Goal: Task Accomplishment & Management: Manage account settings

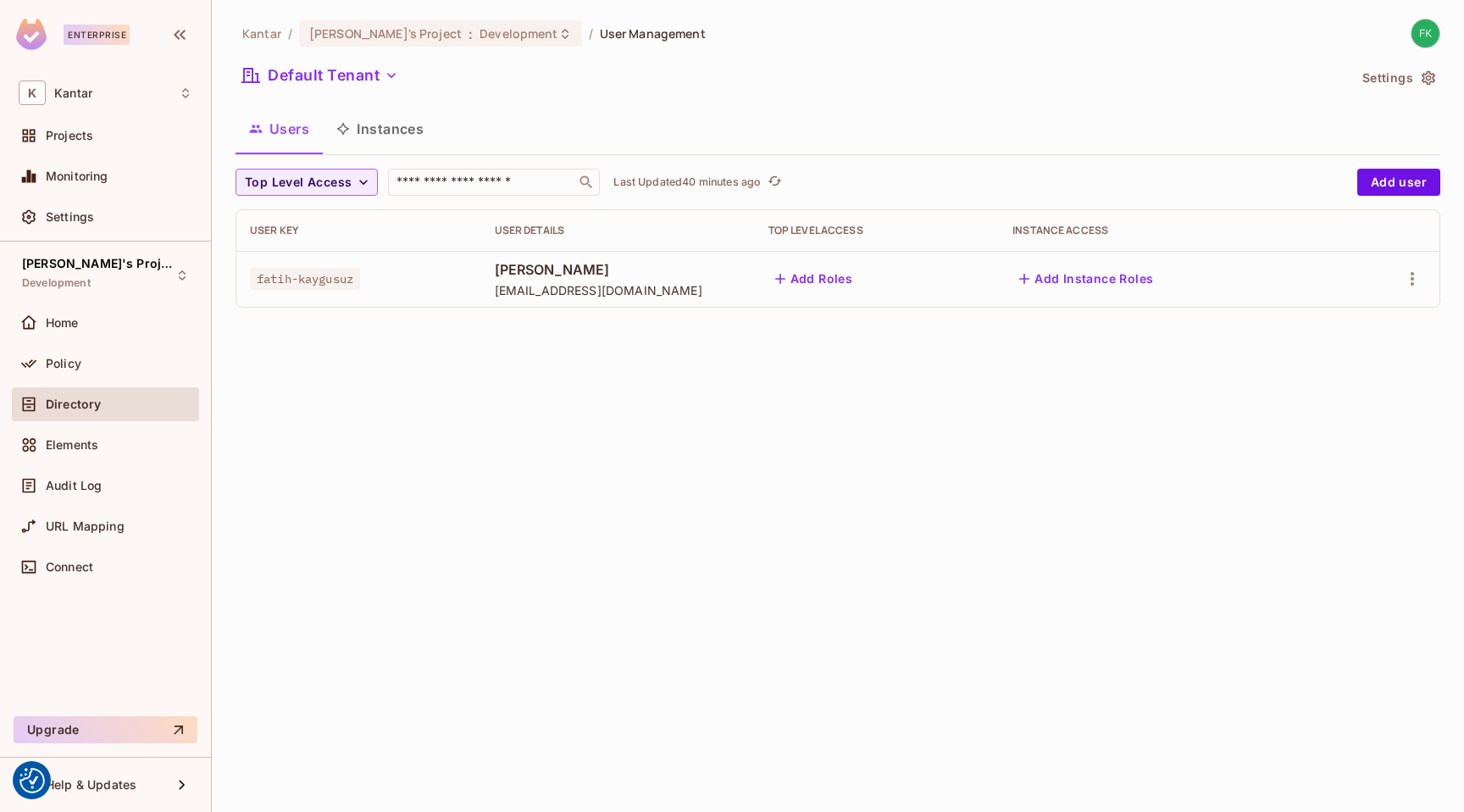
click at [1423, 269] on div at bounding box center [1388, 279] width 77 height 27
click at [1419, 274] on icon "button" at bounding box center [1413, 279] width 20 height 20
click at [1348, 322] on li "Edit" at bounding box center [1339, 317] width 150 height 38
click at [1369, 196] on div "Top Level Access ​ Last Updated 41 minutes ago Add user User Key User Details T…" at bounding box center [838, 238] width 1205 height 139
click at [1368, 191] on button "Add user" at bounding box center [1399, 182] width 83 height 27
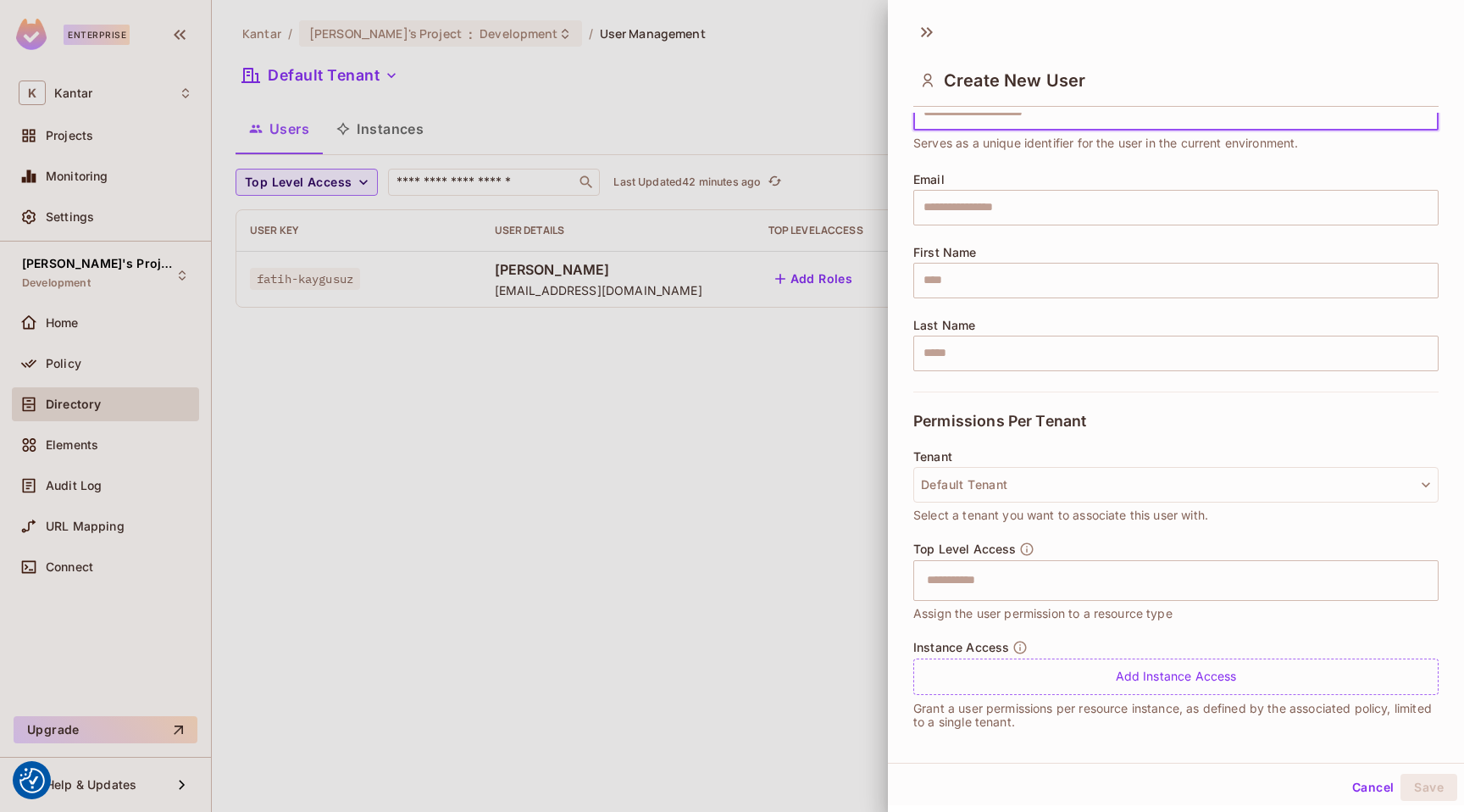
scroll to position [90, 0]
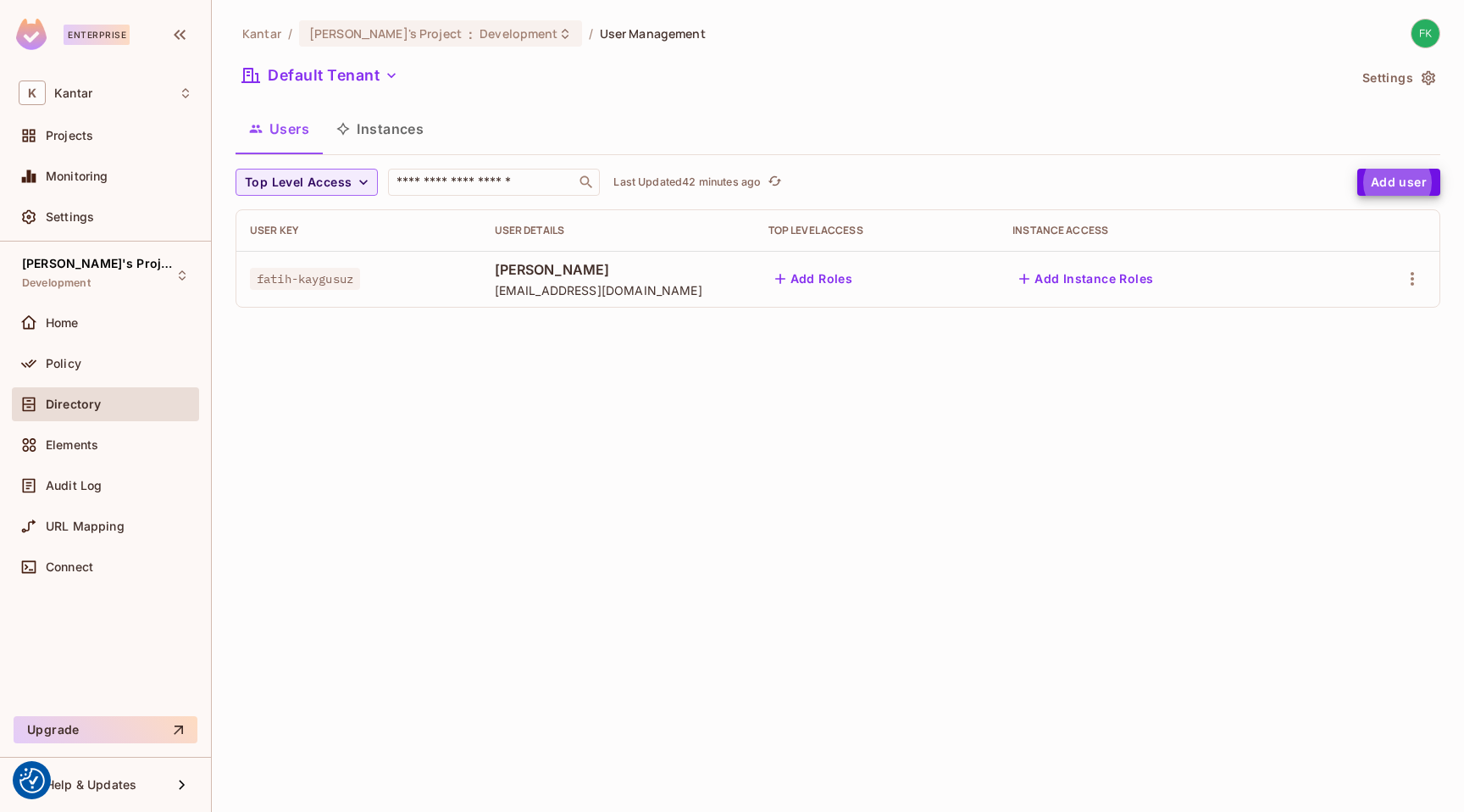
click at [1418, 184] on button "Add user" at bounding box center [1399, 182] width 83 height 27
click at [588, 409] on div "Kantar / [PERSON_NAME]'s Project : Development / User Management Default Tenant…" at bounding box center [838, 406] width 1252 height 812
click at [474, 43] on div "[PERSON_NAME]'s Project : Development" at bounding box center [440, 33] width 283 height 27
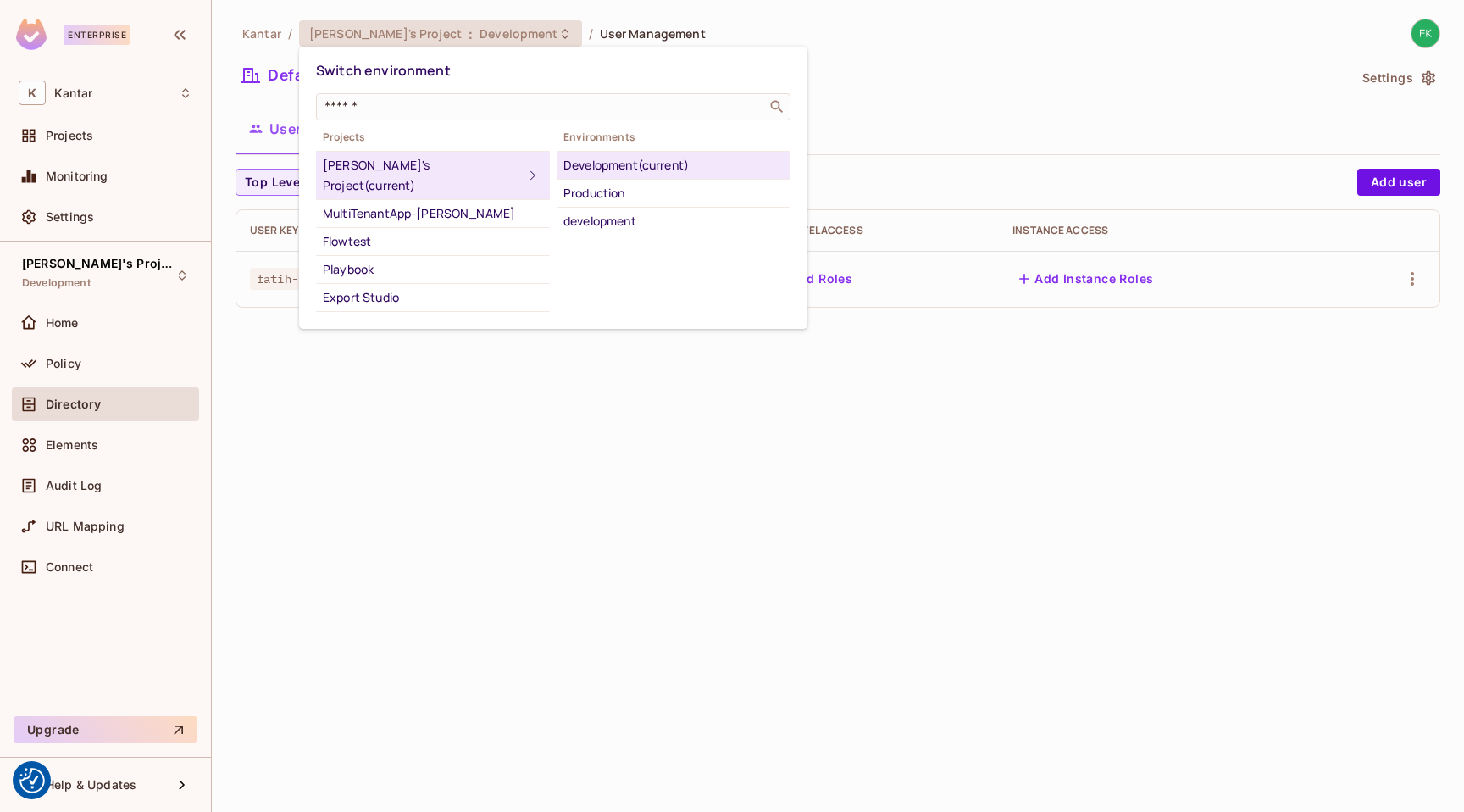
click at [913, 532] on div at bounding box center [732, 406] width 1464 height 812
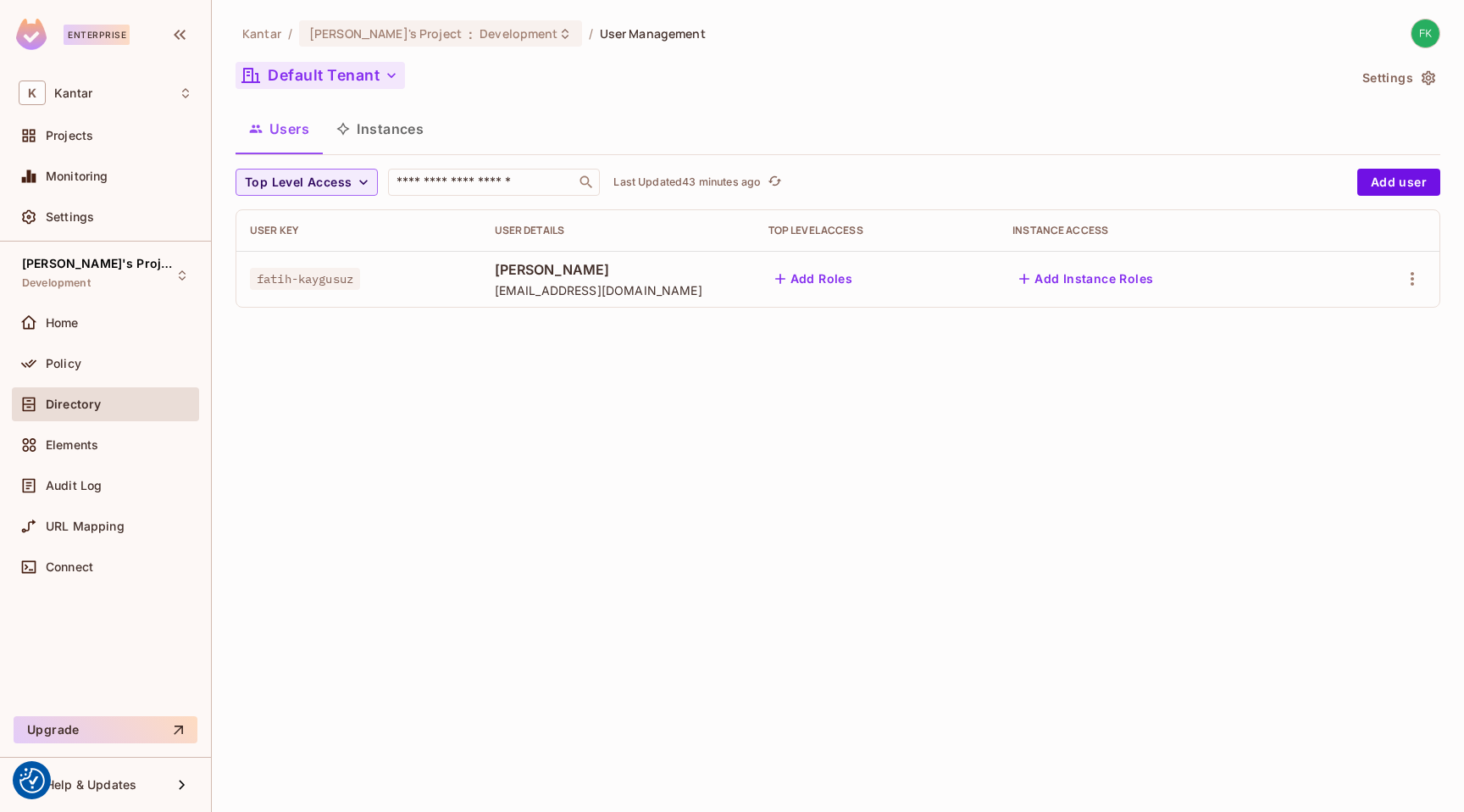
click at [380, 85] on button "Default Tenant" at bounding box center [320, 75] width 170 height 27
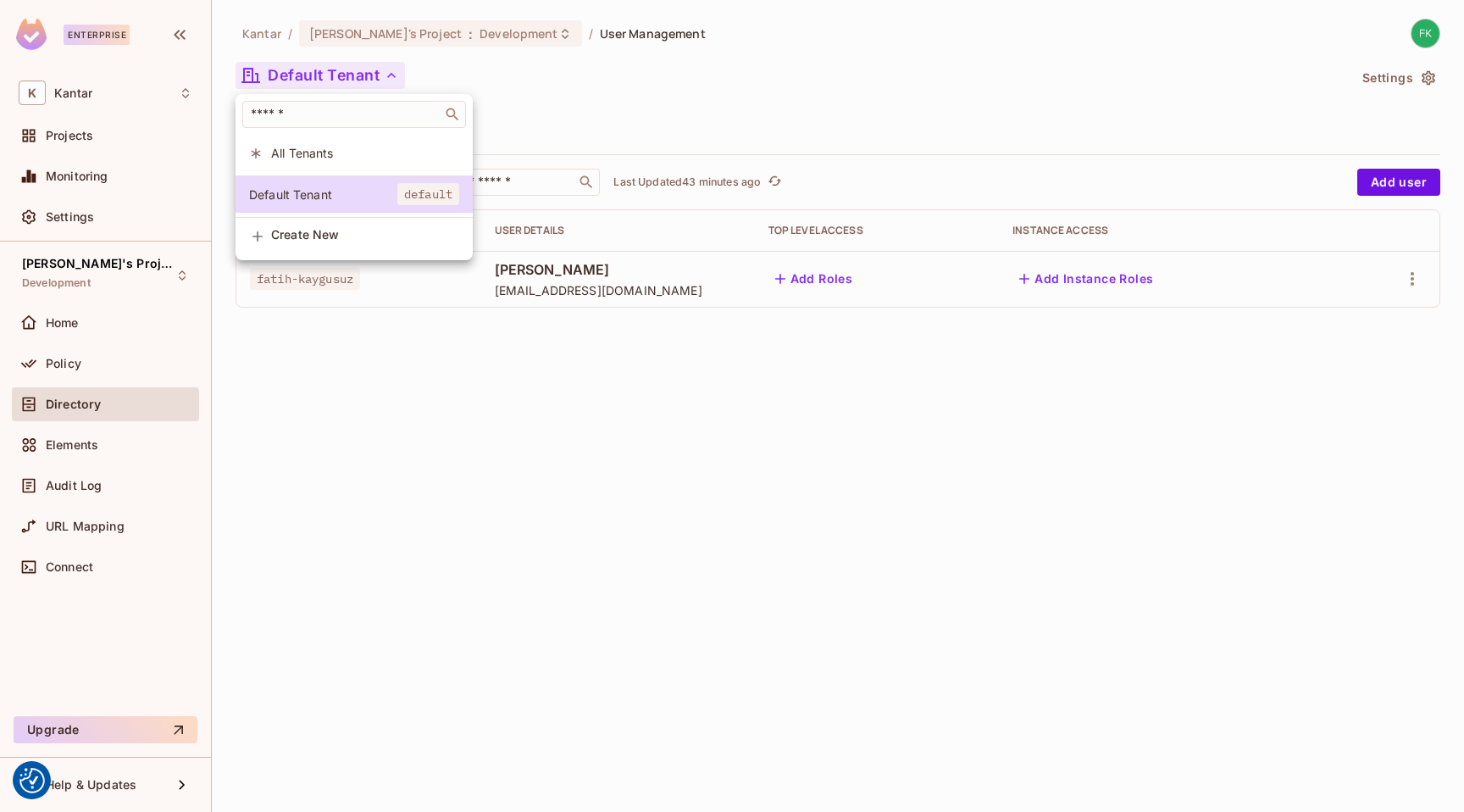
click at [549, 87] on div at bounding box center [732, 406] width 1464 height 812
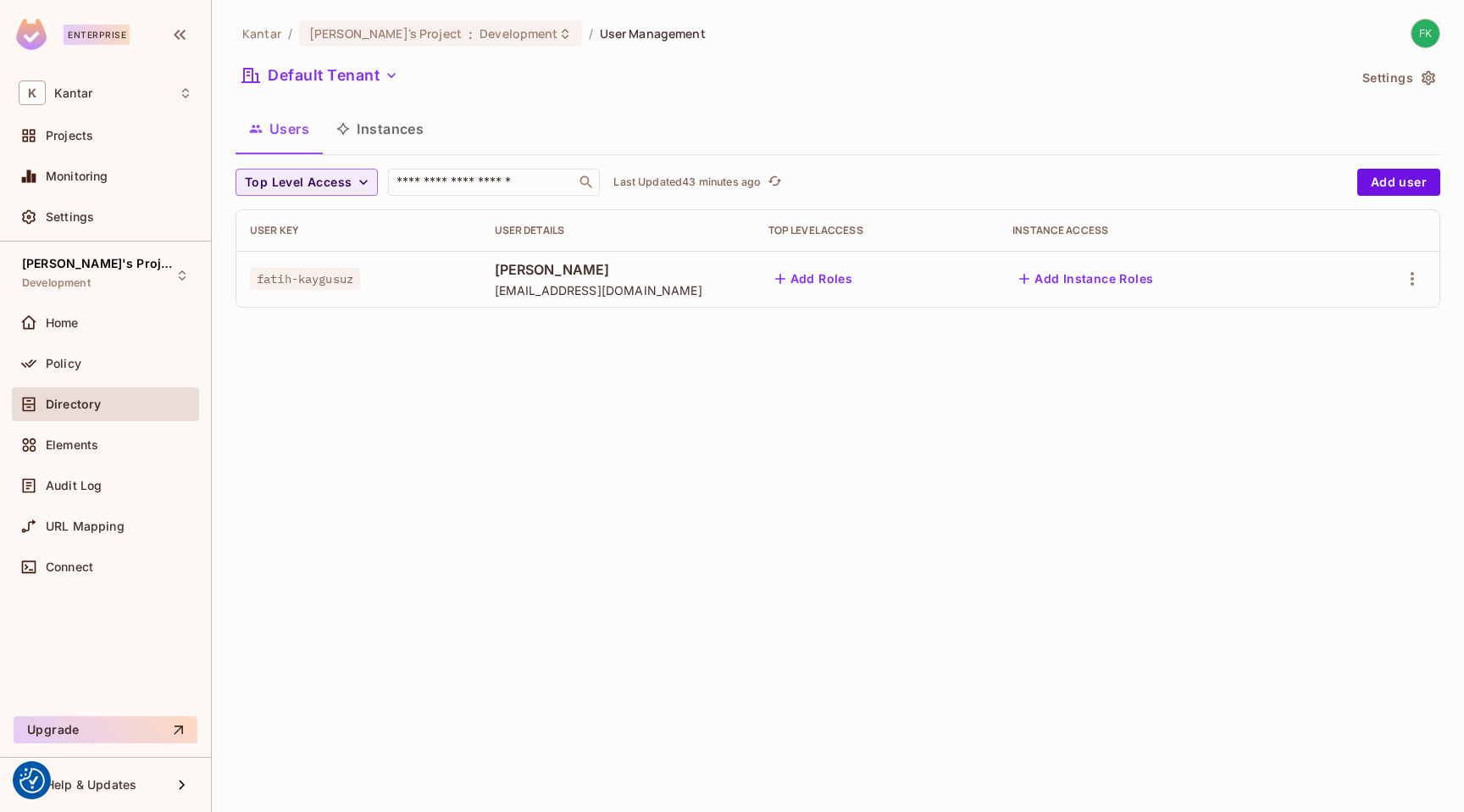
click at [1084, 421] on div "Kantar / [PERSON_NAME]'s Project : Development / User Management Default Tenant…" at bounding box center [838, 406] width 1252 height 812
click at [1411, 280] on icon "button" at bounding box center [1413, 279] width 20 height 20
click at [1397, 261] on div at bounding box center [732, 406] width 1464 height 812
drag, startPoint x: 1385, startPoint y: 157, endPoint x: 1387, endPoint y: 170, distance: 13.2
click at [1385, 158] on div "Kantar / [PERSON_NAME]'s Project : Development / User Management Default Tenant…" at bounding box center [838, 170] width 1205 height 302
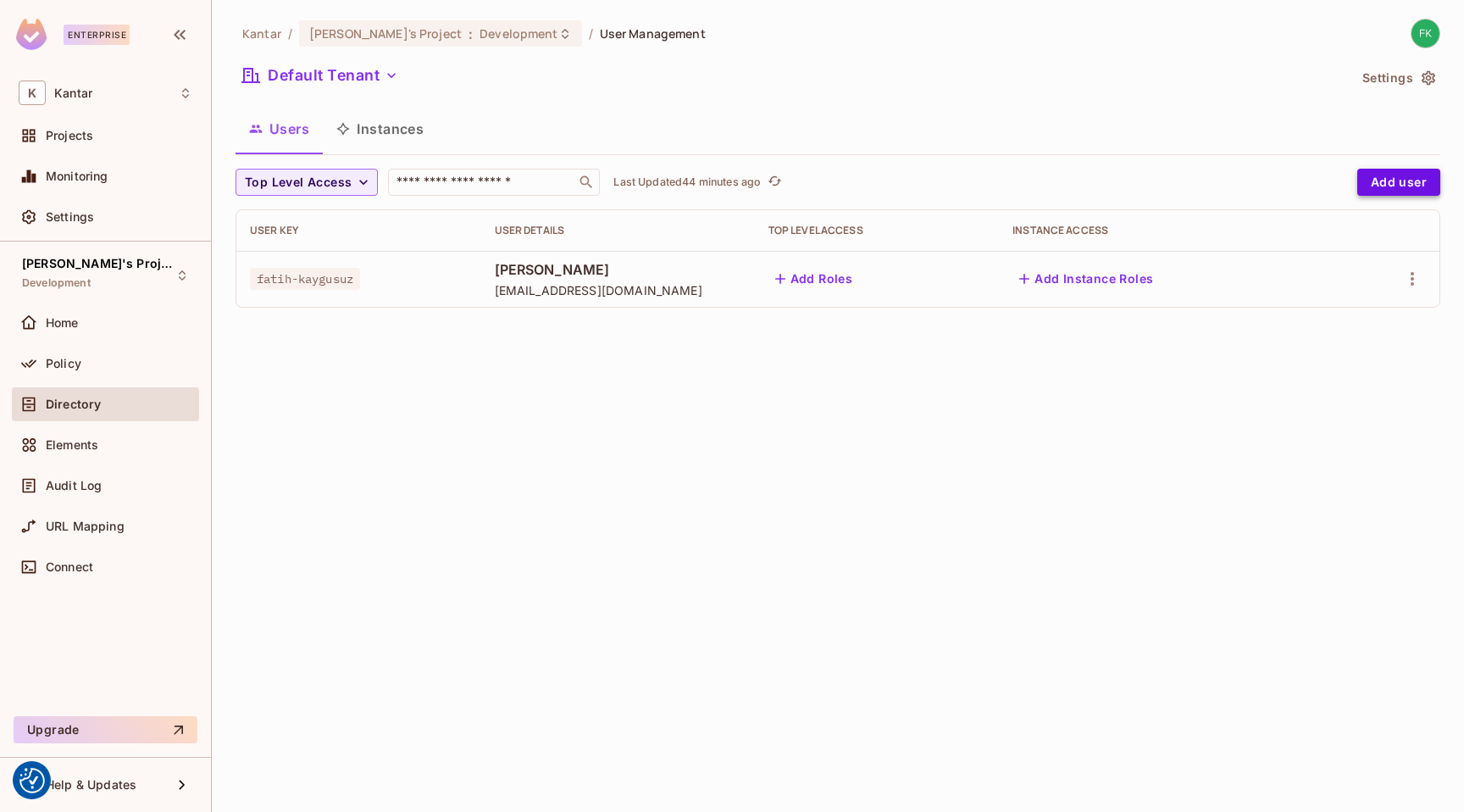
click at [1388, 181] on button "Add user" at bounding box center [1399, 182] width 83 height 27
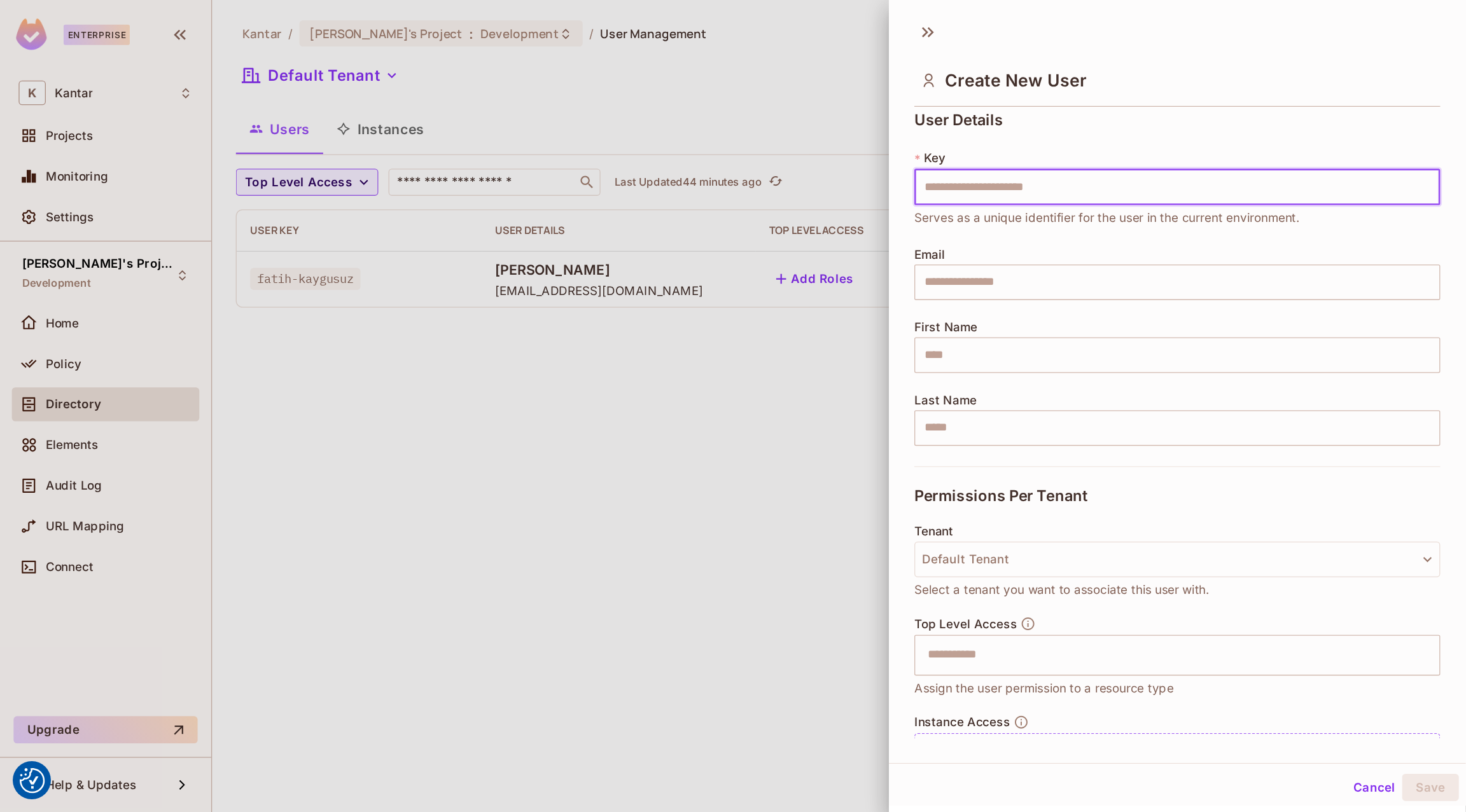
scroll to position [0, 0]
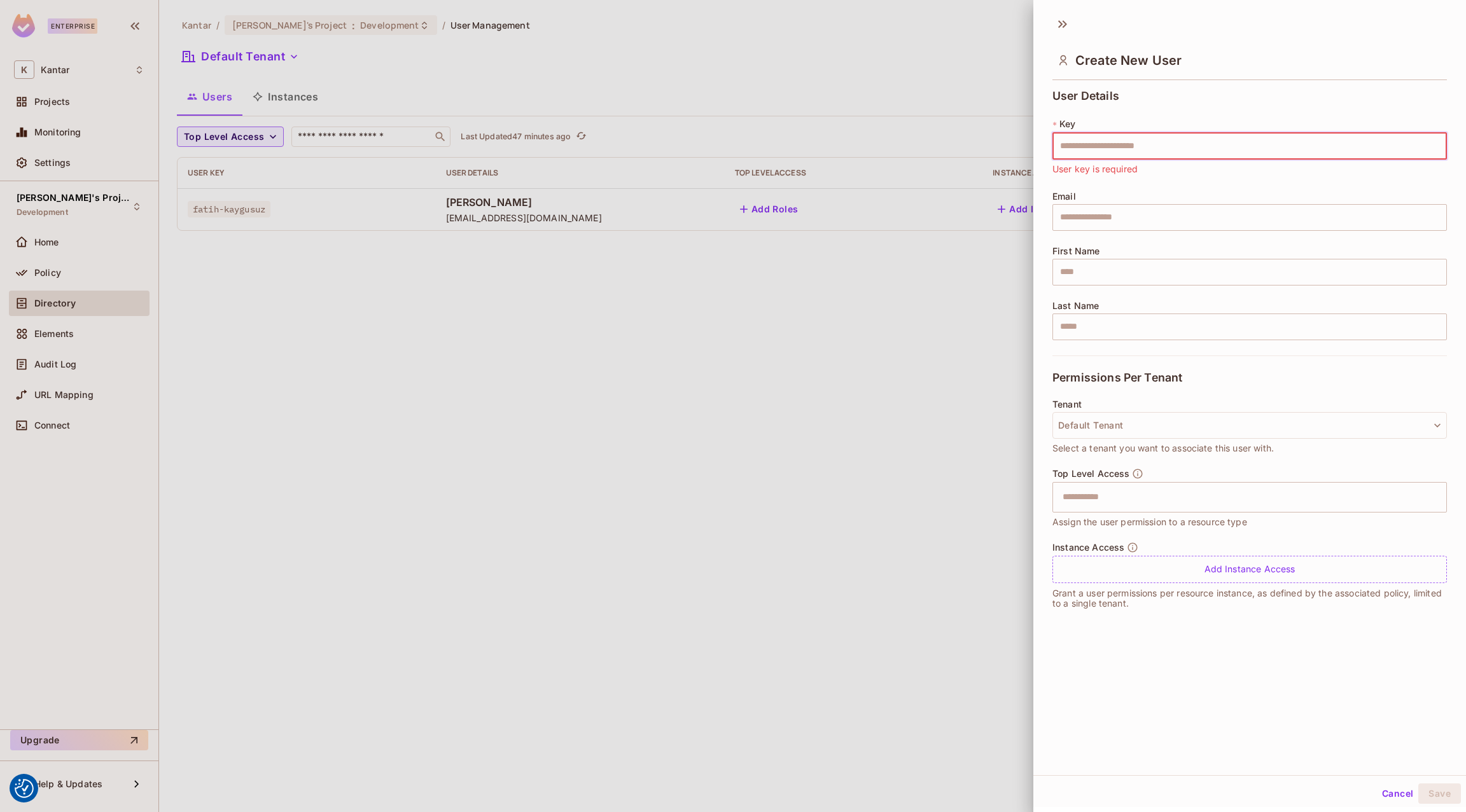
click at [1098, 441] on span "Select a tenant you want to associate this user with." at bounding box center [1163, 448] width 222 height 14
click at [1098, 422] on button "Default Tenant" at bounding box center [1249, 425] width 394 height 27
click at [1098, 480] on div at bounding box center [733, 406] width 1466 height 812
click at [1098, 509] on div "​" at bounding box center [1249, 498] width 394 height 30
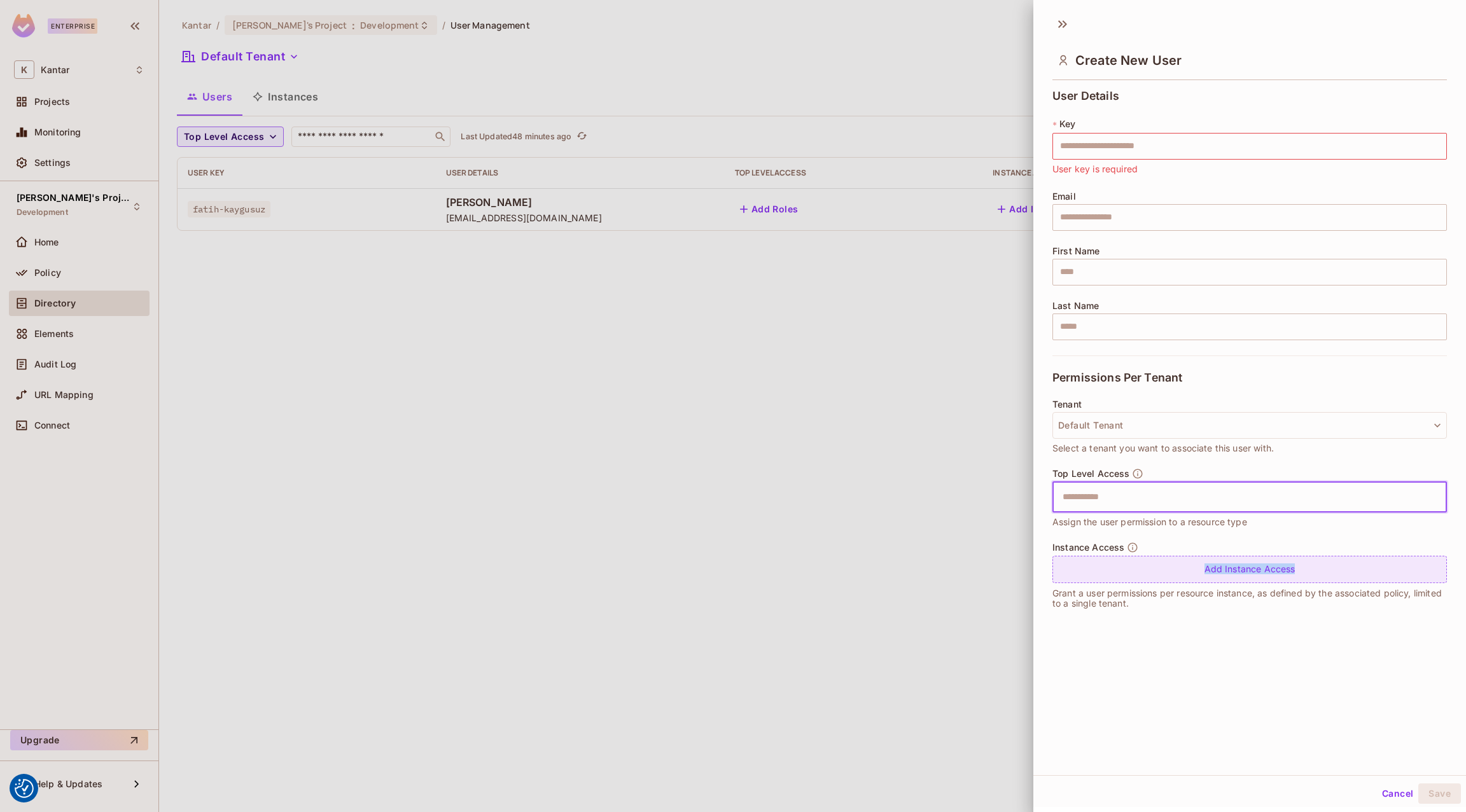
click at [1098, 574] on div "Add Instance Access" at bounding box center [1249, 570] width 394 height 28
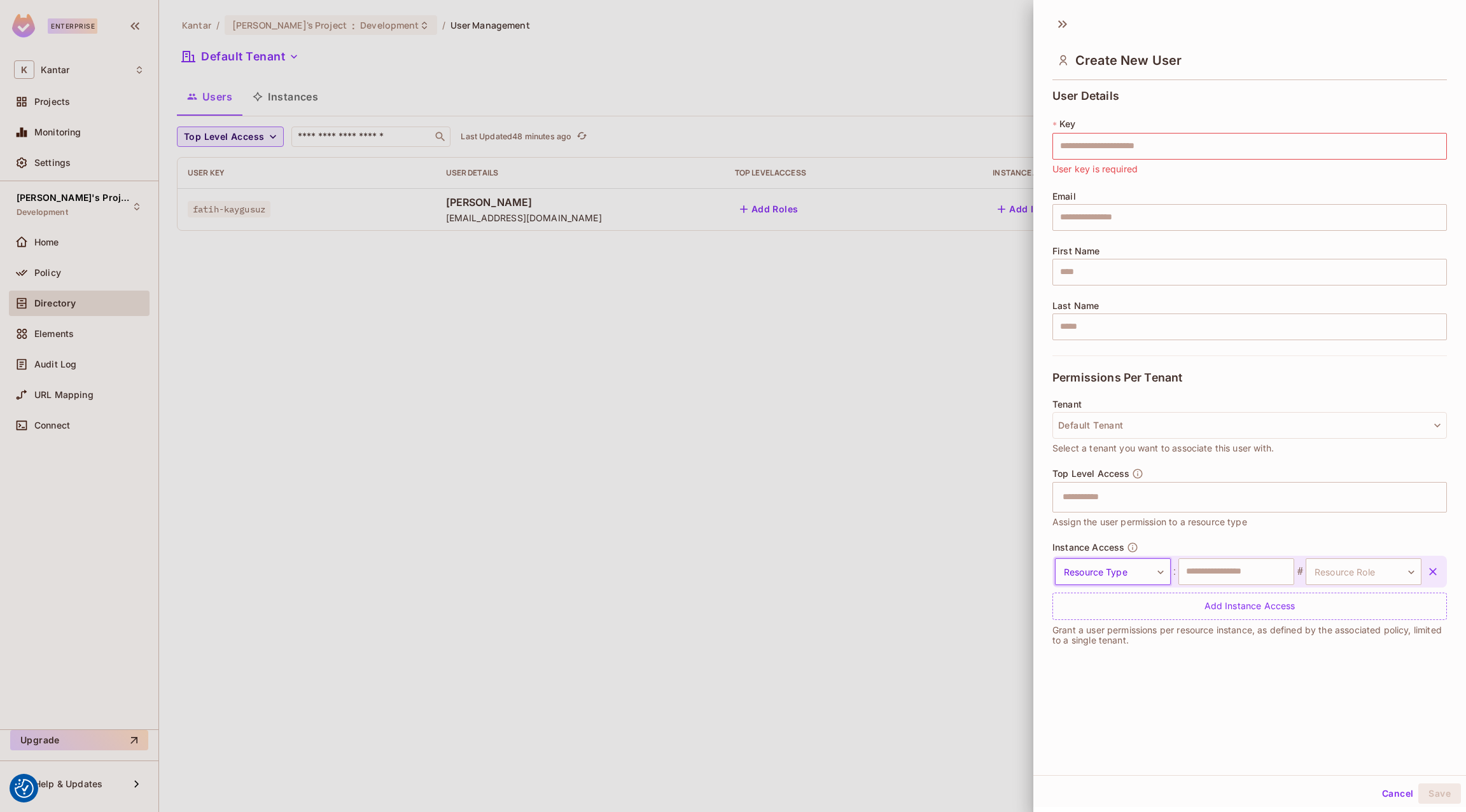
click at [1098, 609] on div "Create New User User Details * Key ​ User key is required Email ​ First Name ​ …" at bounding box center [1249, 392] width 433 height 767
click at [1098, 561] on body "We use cookies to enhance your browsing experience, serve personalized ads or c…" at bounding box center [733, 406] width 1466 height 812
click at [1098, 574] on div at bounding box center [733, 406] width 1466 height 812
click at [1098, 572] on body "We use cookies to enhance your browsing experience, serve personalized ads or c…" at bounding box center [733, 406] width 1466 height 812
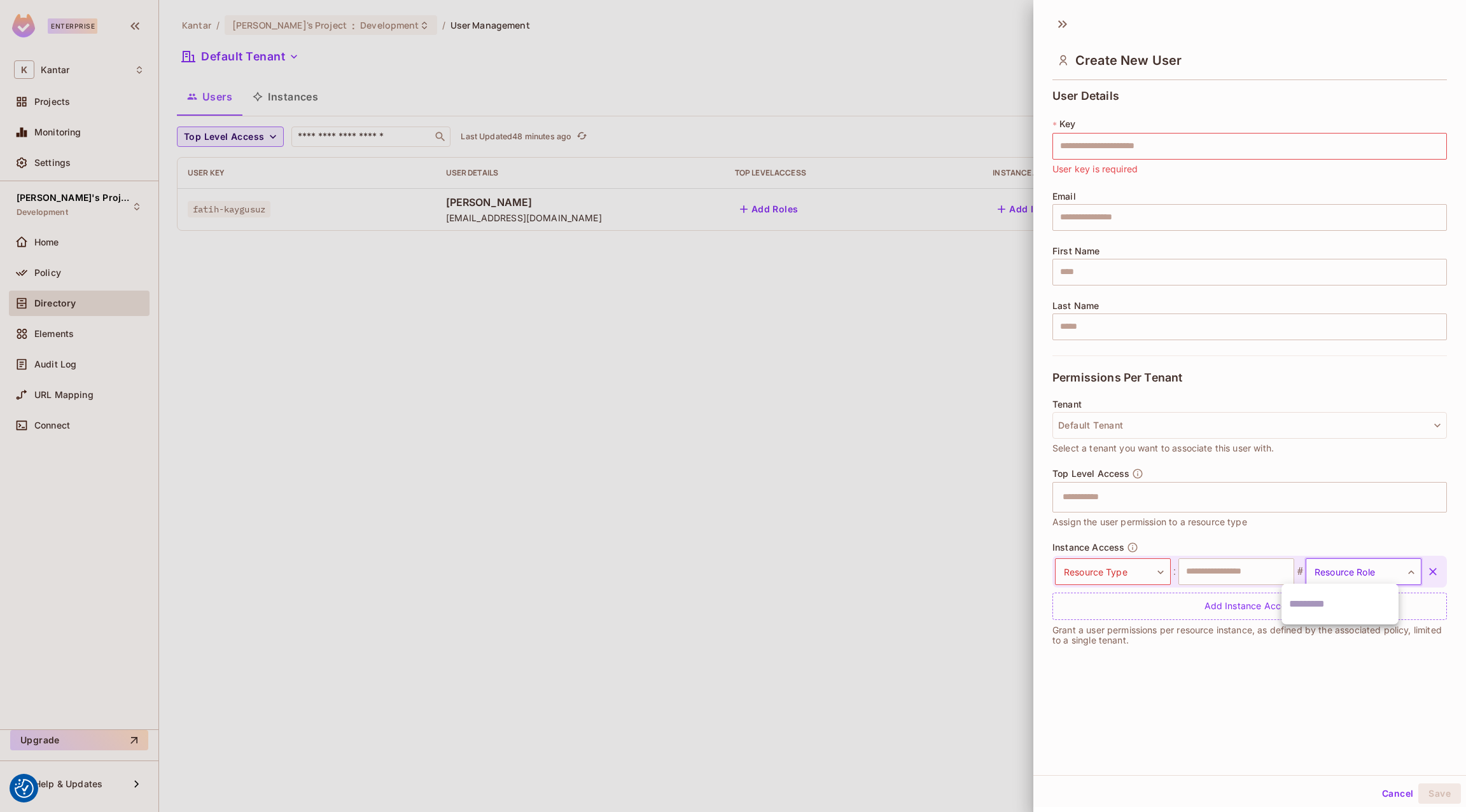
click at [1098, 566] on div at bounding box center [733, 406] width 1466 height 812
click at [1098, 569] on div at bounding box center [733, 406] width 1466 height 812
click at [1098, 569] on input "text" at bounding box center [1236, 572] width 116 height 27
click at [1098, 609] on div "Create New User User Details * Key ​ User key is required Email ​ First Name ​ …" at bounding box center [1249, 392] width 433 height 767
click at [1098, 151] on input "text" at bounding box center [1249, 146] width 394 height 27
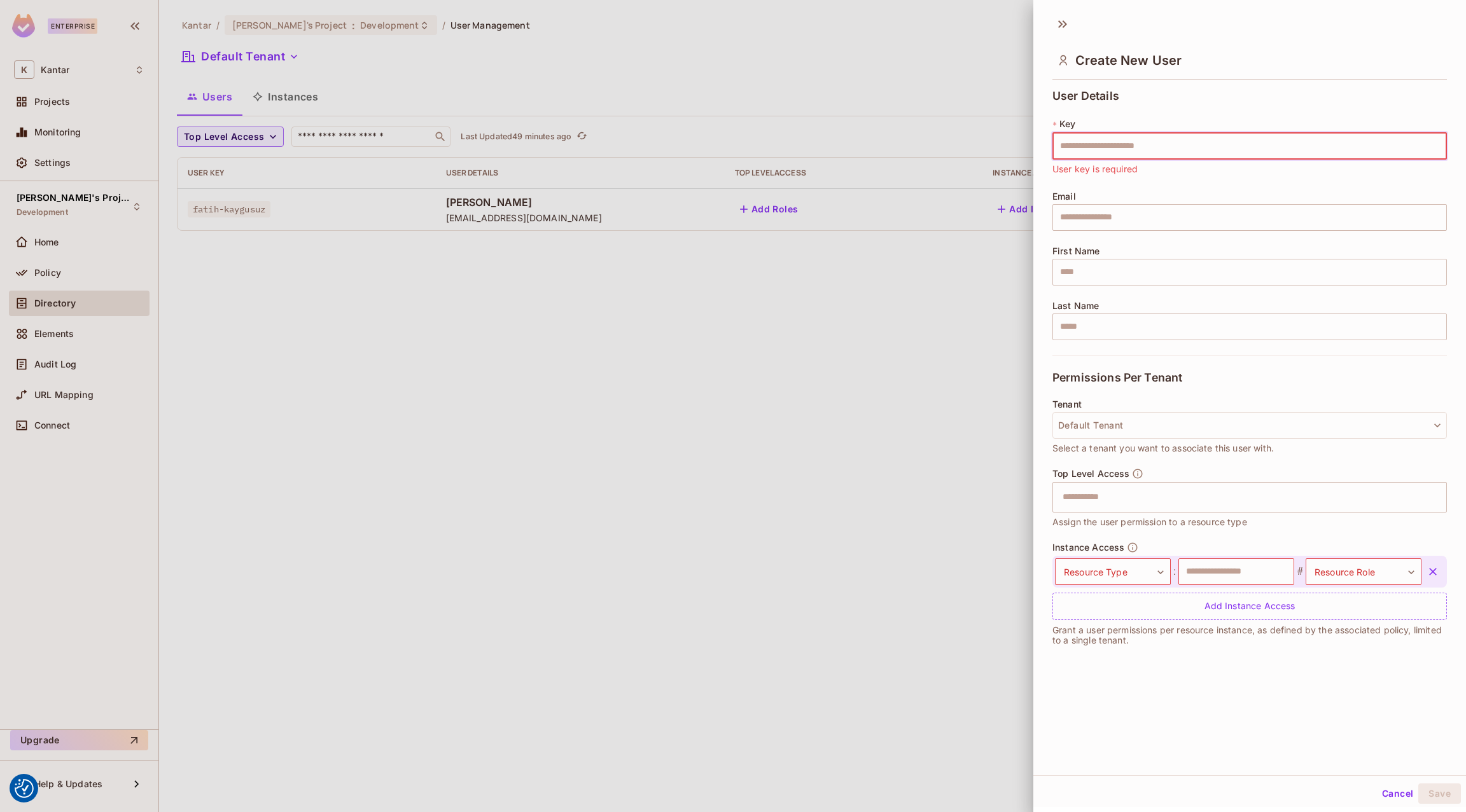
click at [761, 338] on div at bounding box center [733, 406] width 1466 height 812
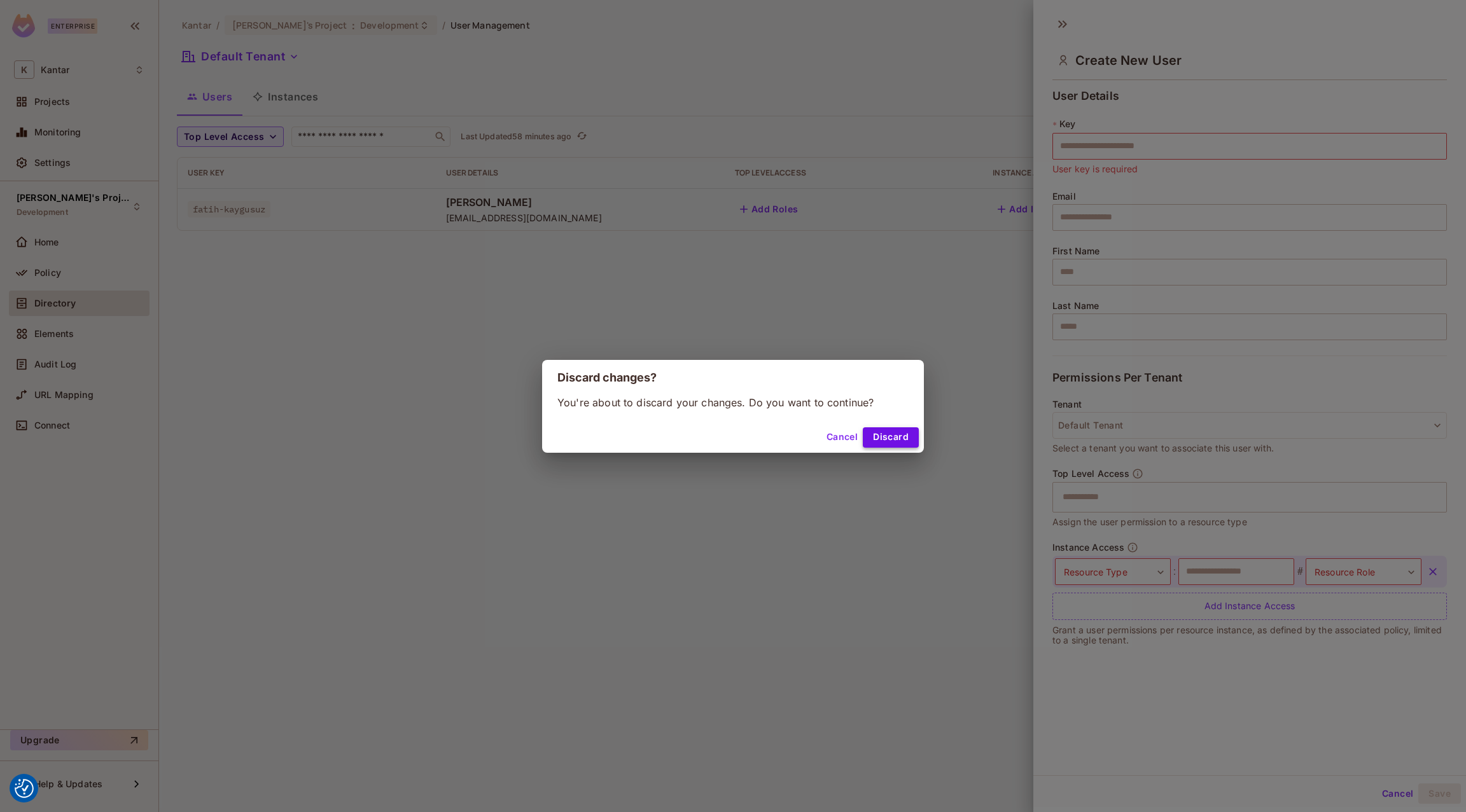
click at [883, 435] on button "Discard" at bounding box center [890, 438] width 56 height 21
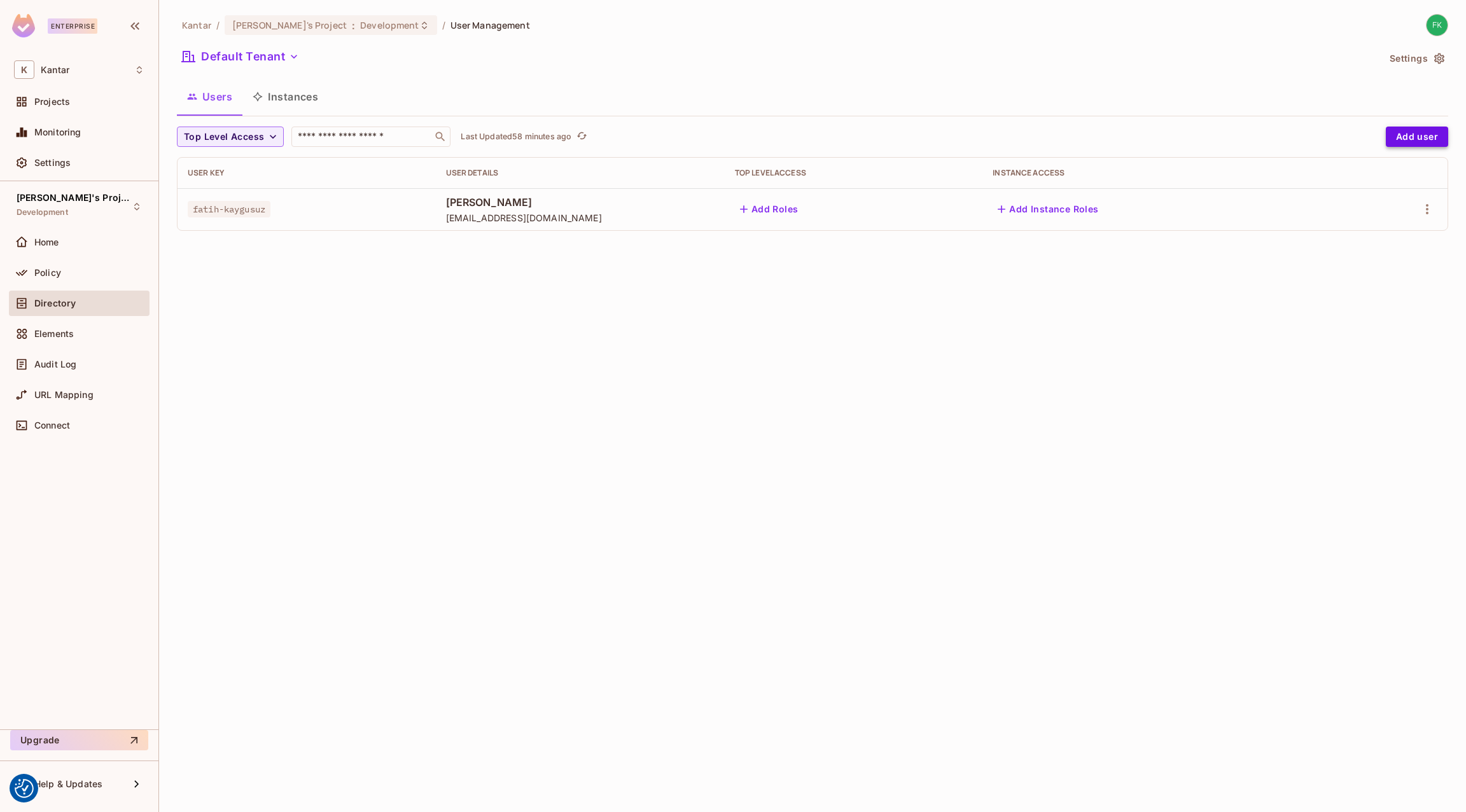
click at [1098, 129] on button "Add user" at bounding box center [1416, 137] width 63 height 21
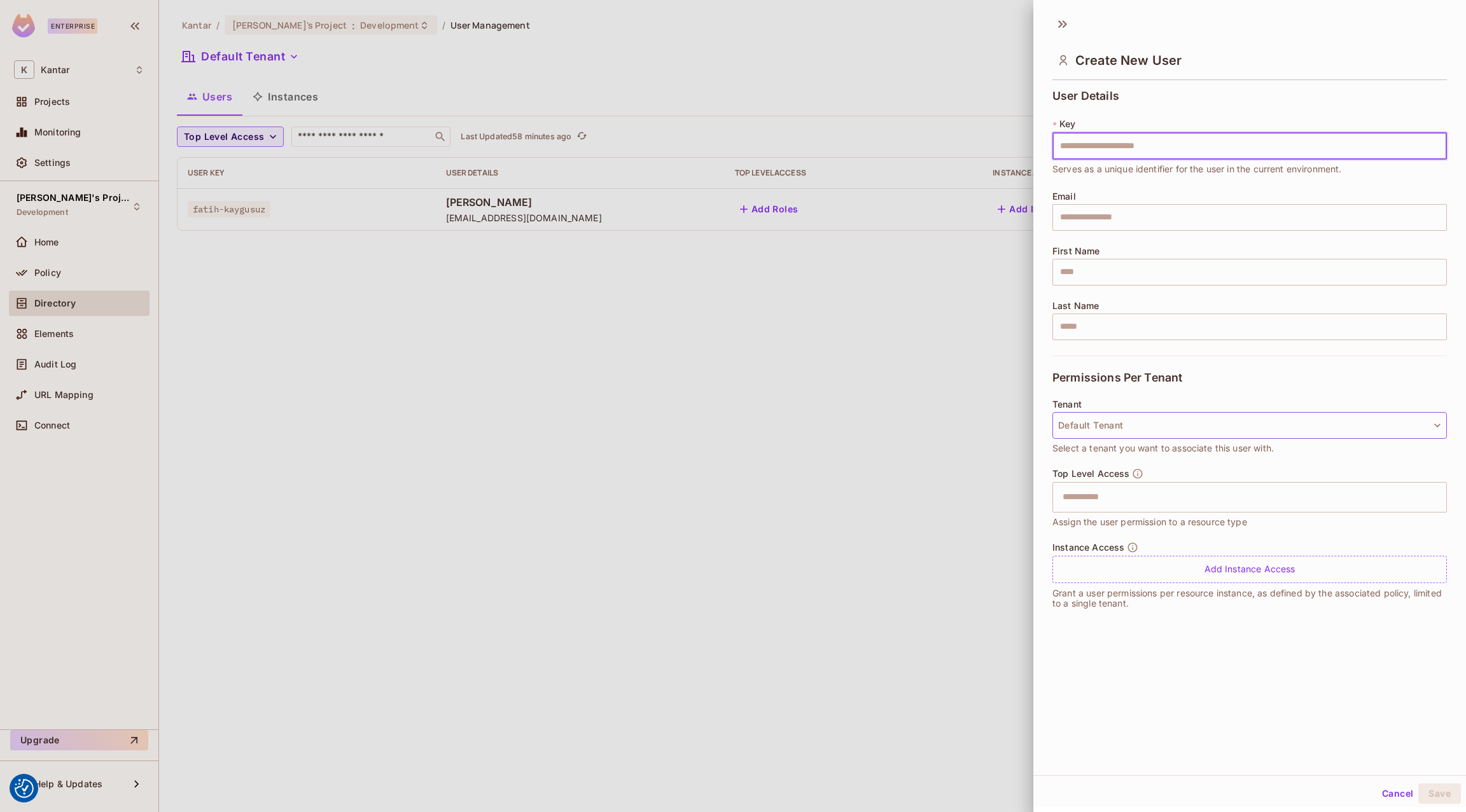
click at [1098, 417] on button "Default Tenant" at bounding box center [1249, 425] width 394 height 27
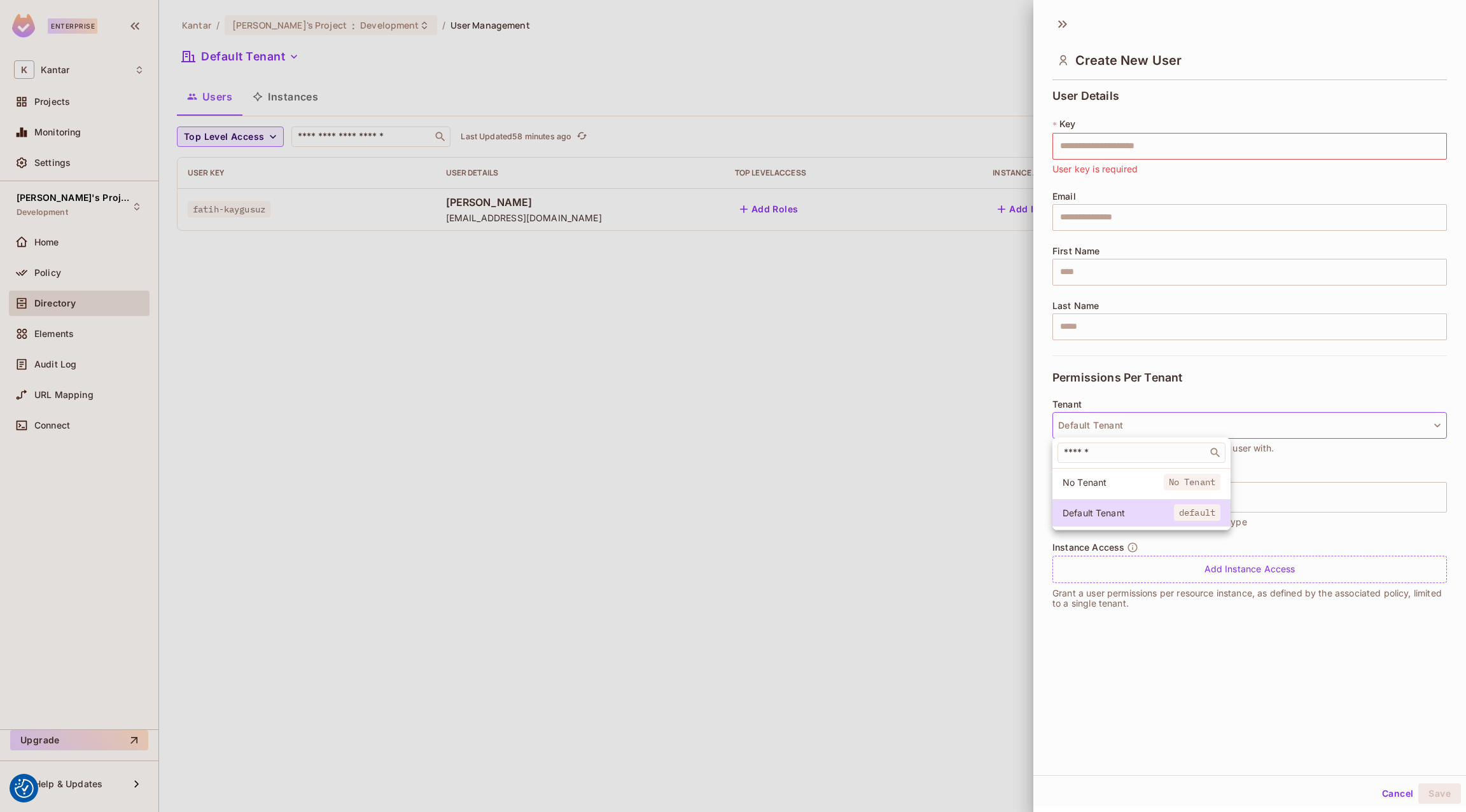
click at [1098, 417] on div at bounding box center [733, 406] width 1466 height 812
click at [394, 396] on div at bounding box center [733, 406] width 1466 height 812
